Goal: Task Accomplishment & Management: Manage account settings

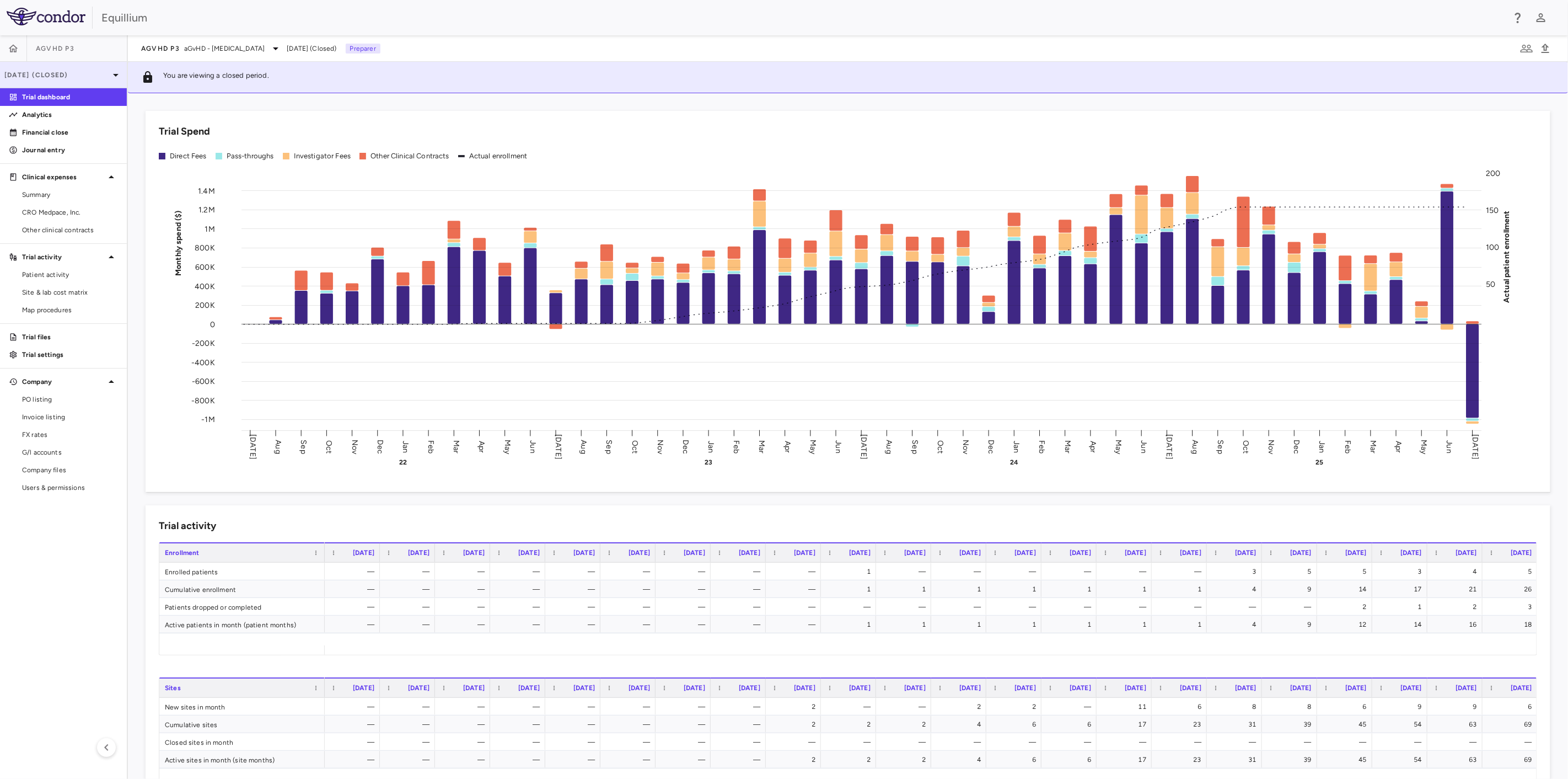
click at [103, 74] on p "[DATE] (Closed)" at bounding box center [57, 75] width 105 height 10
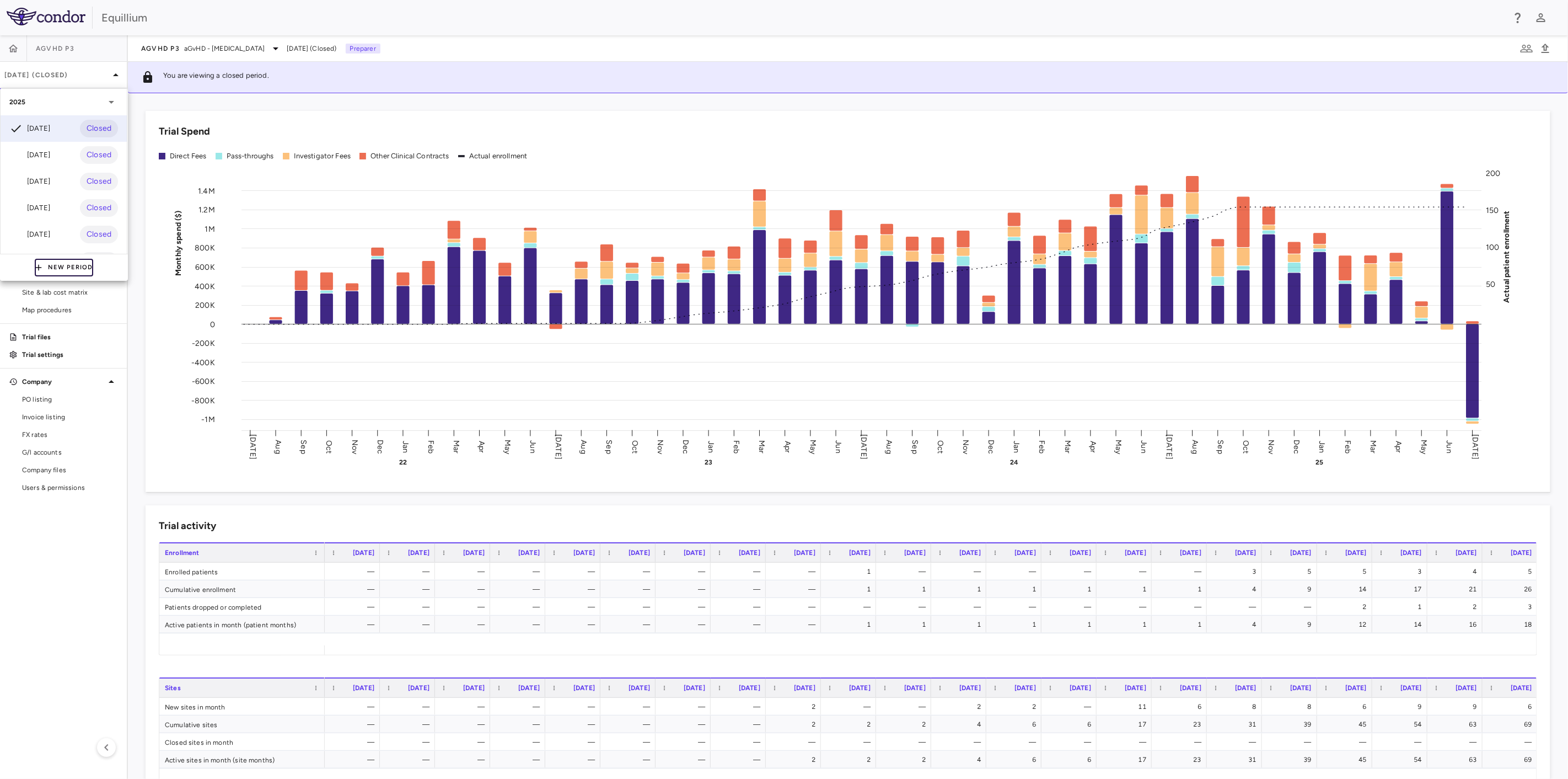
click at [71, 266] on button "New Period" at bounding box center [64, 267] width 58 height 18
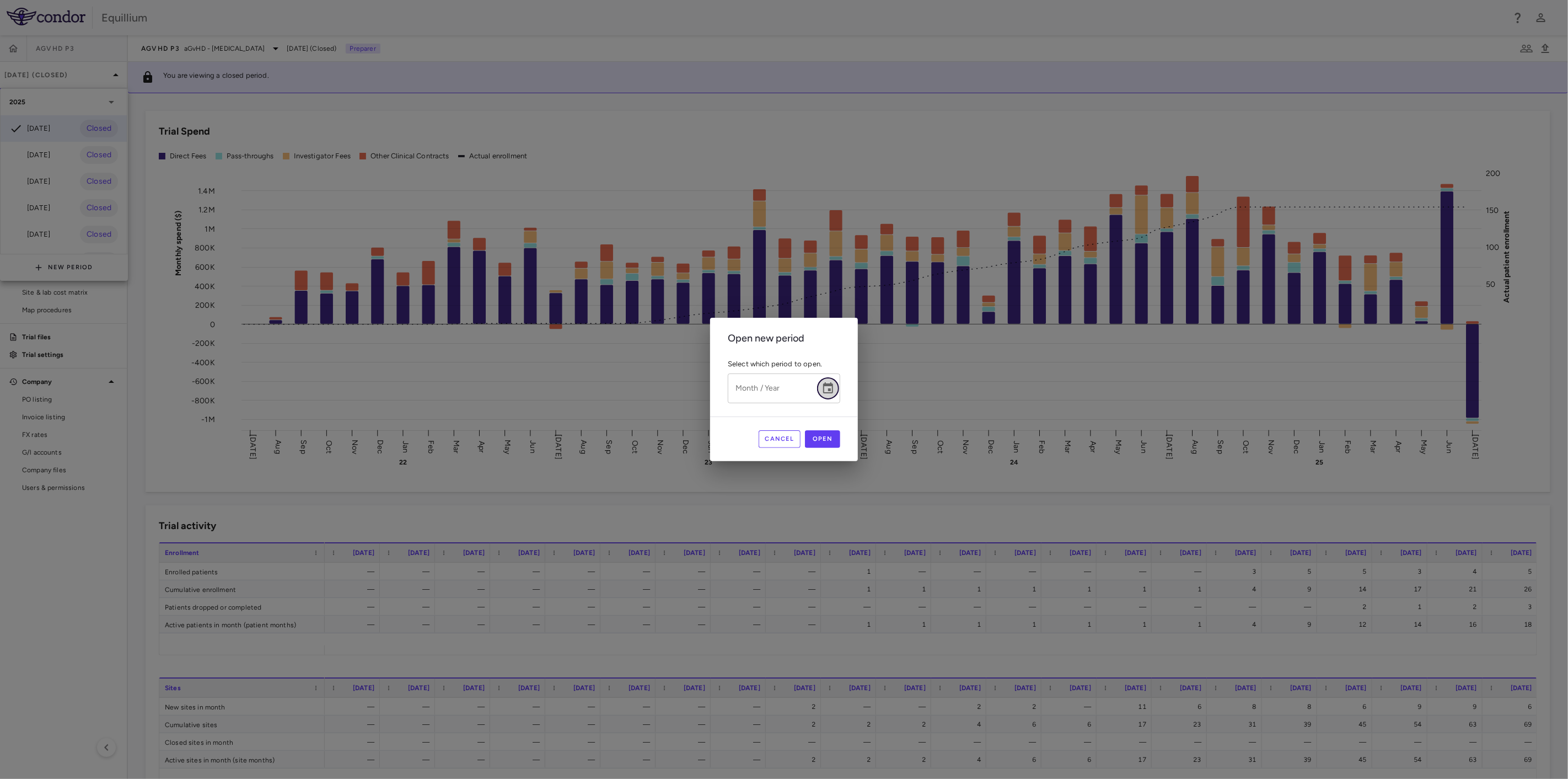
click at [827, 389] on icon "Choose date" at bounding box center [828, 389] width 13 height 13
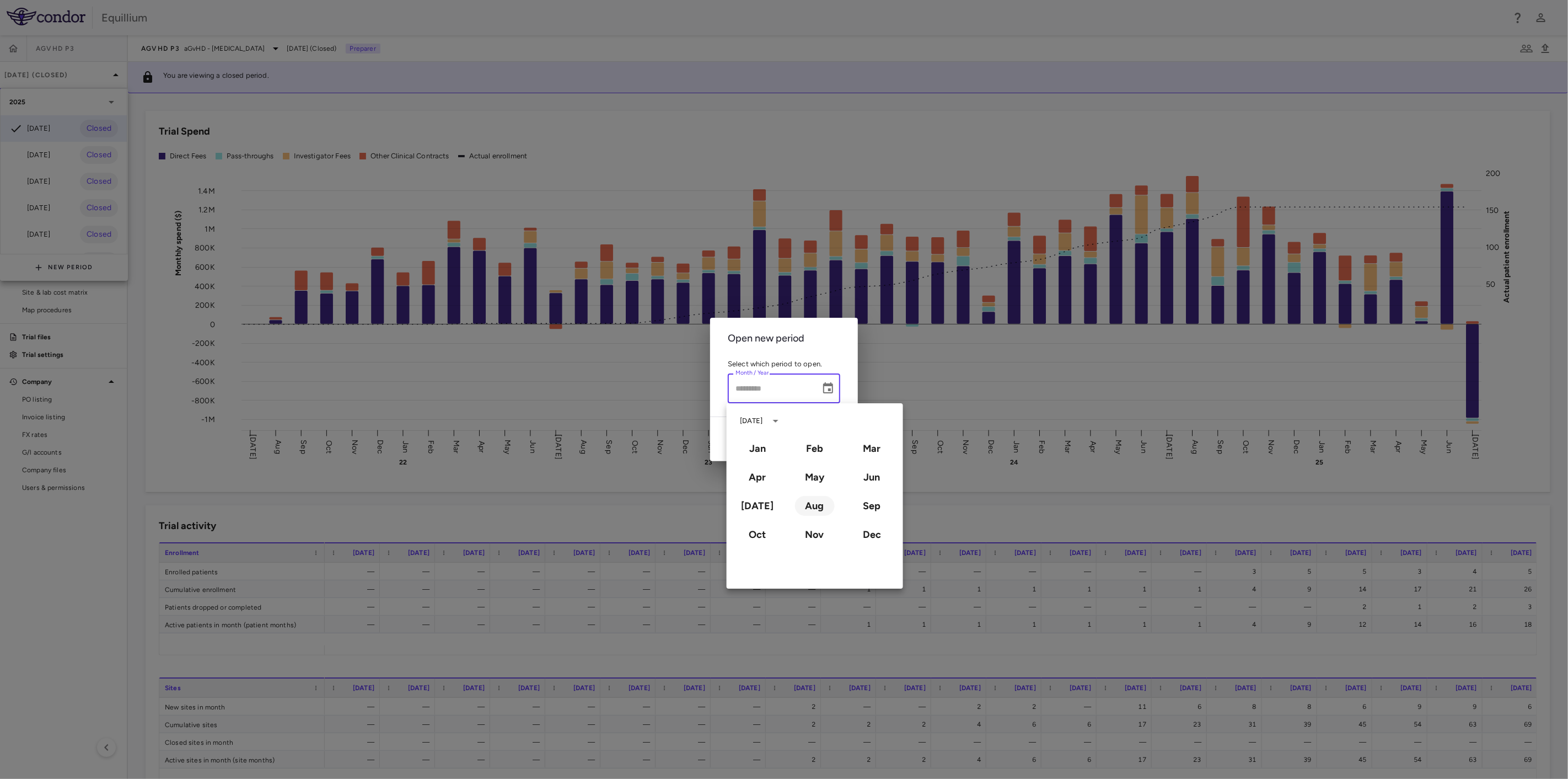
click at [822, 510] on button "Aug" at bounding box center [814, 506] width 40 height 20
type input "**********"
click at [796, 511] on button "2025" at bounding box center [793, 512] width 40 height 20
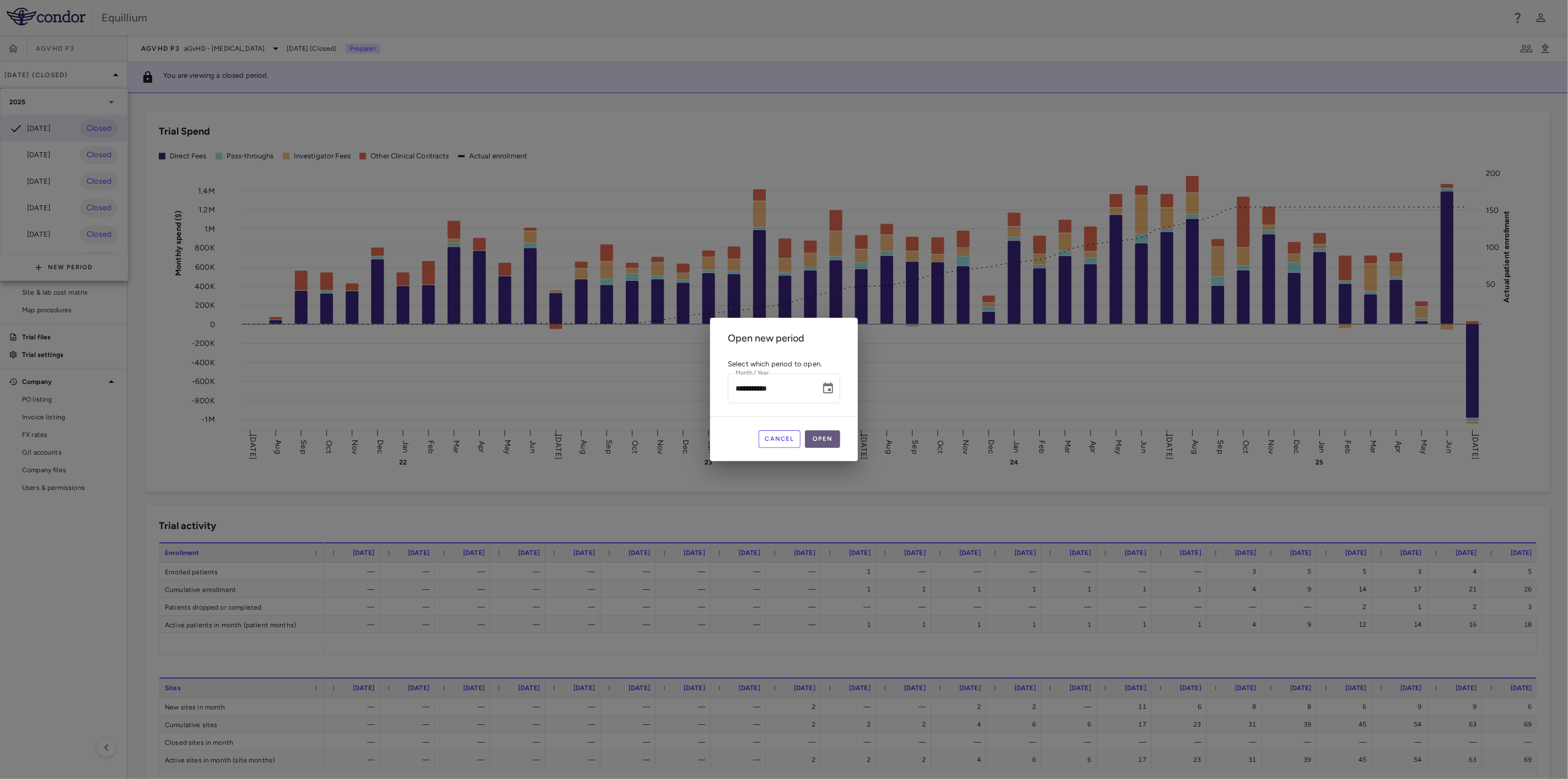
click at [833, 440] on button "Open" at bounding box center [822, 439] width 35 height 18
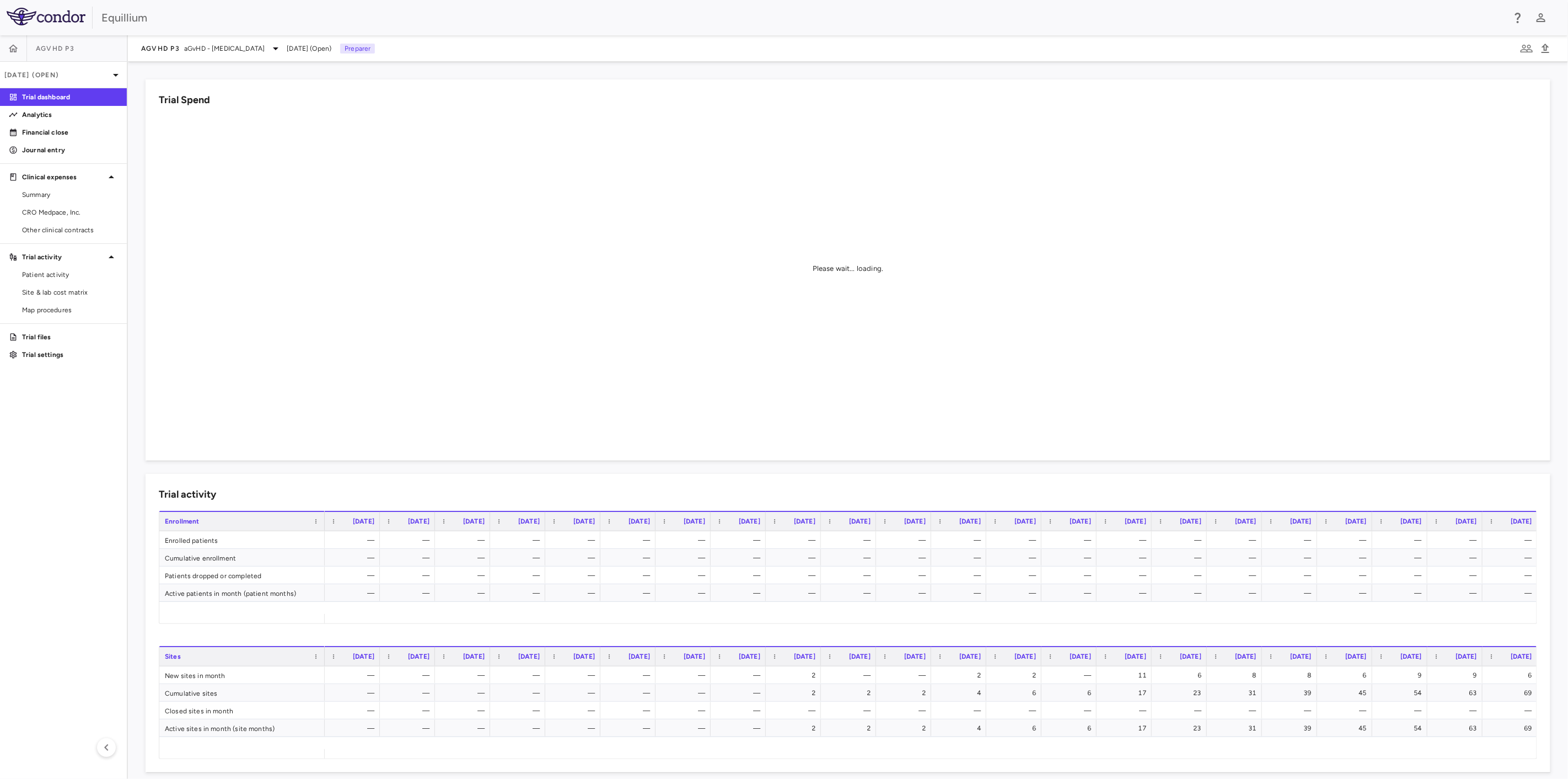
click at [135, 238] on div "Trial Spend Please wait... loading." at bounding box center [841, 264] width 1418 height 395
